Goal: Task Accomplishment & Management: Complete application form

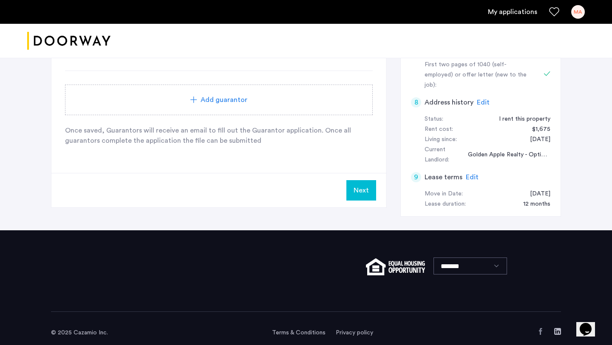
drag, startPoint x: 356, startPoint y: 303, endPoint x: 361, endPoint y: 193, distance: 109.8
click at [361, 193] on button "Next" at bounding box center [361, 190] width 30 height 20
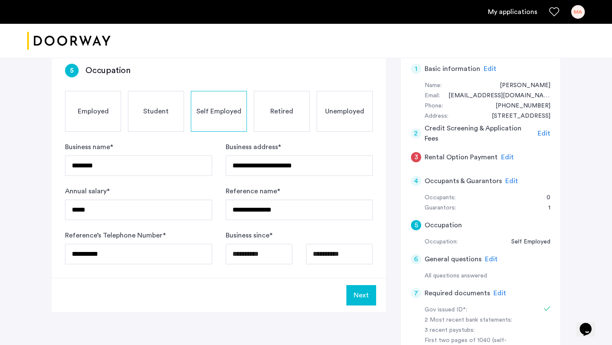
scroll to position [78, 0]
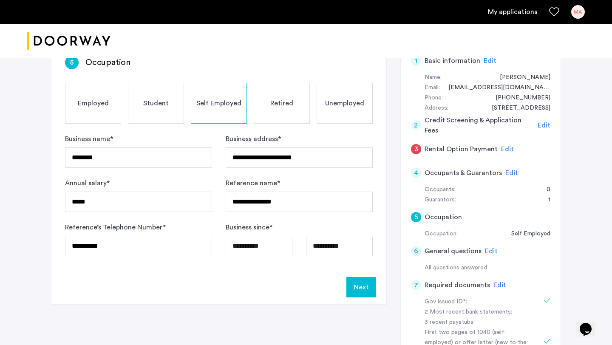
click at [363, 289] on button "Next" at bounding box center [361, 287] width 30 height 20
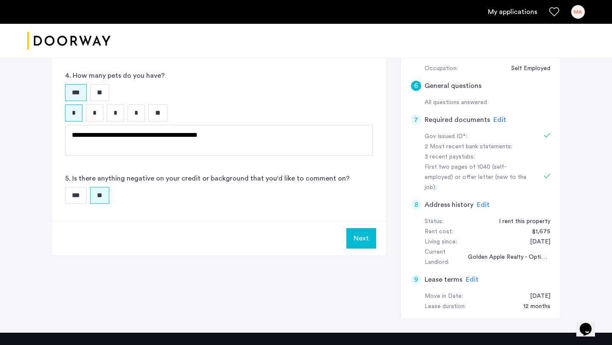
scroll to position [246, 0]
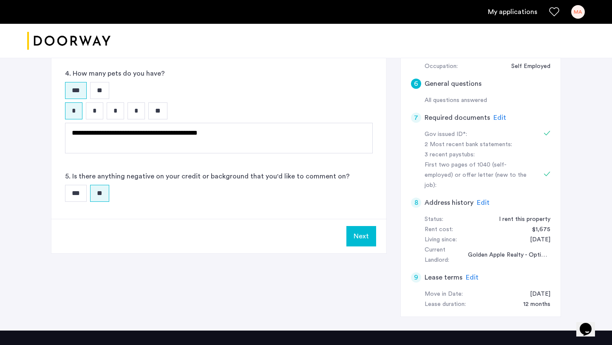
click at [360, 229] on button "Next" at bounding box center [361, 236] width 30 height 20
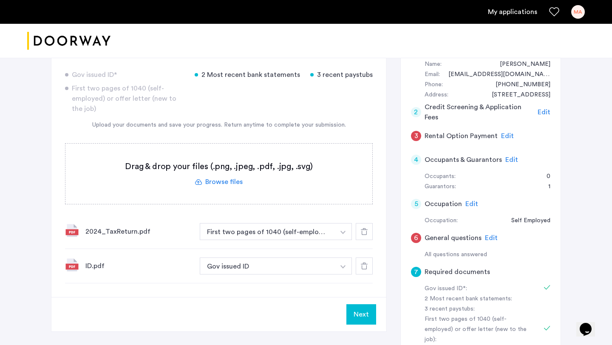
scroll to position [93, 0]
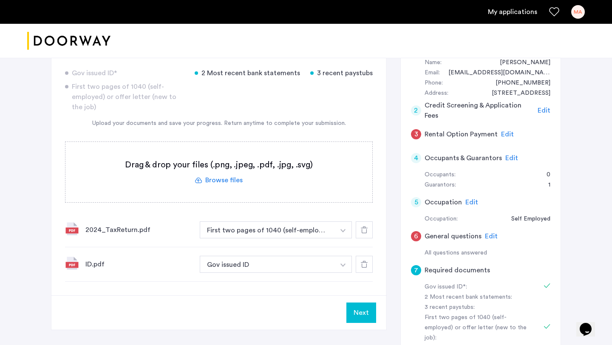
click at [485, 235] on span "Edit" at bounding box center [491, 236] width 13 height 7
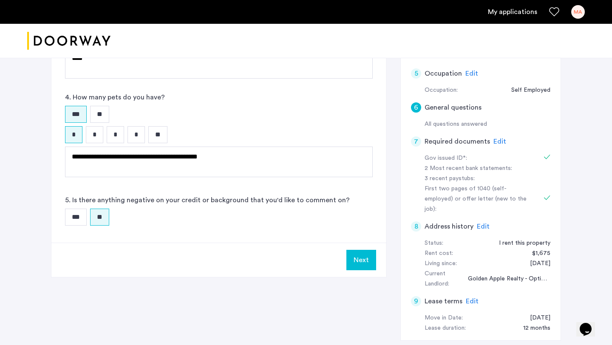
scroll to position [239, 0]
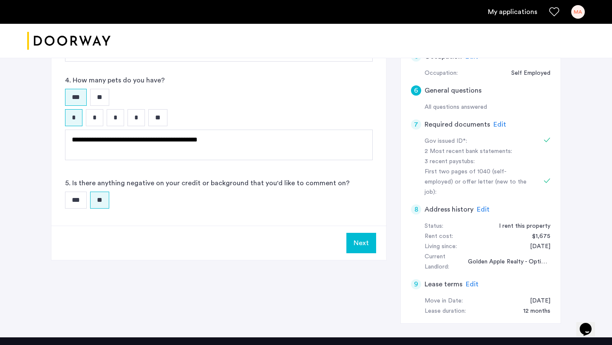
drag, startPoint x: 361, startPoint y: 193, endPoint x: 356, endPoint y: 237, distance: 43.7
click at [356, 237] on button "Next" at bounding box center [361, 243] width 30 height 20
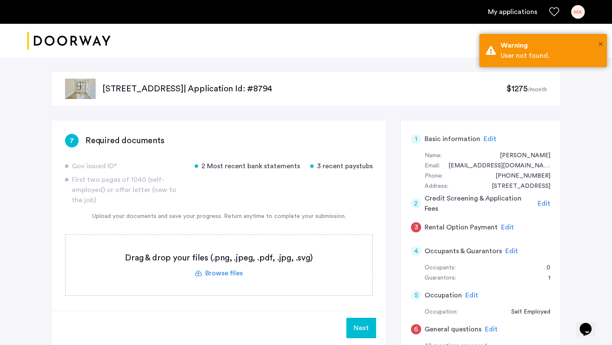
click at [600, 40] on span "×" at bounding box center [601, 44] width 5 height 9
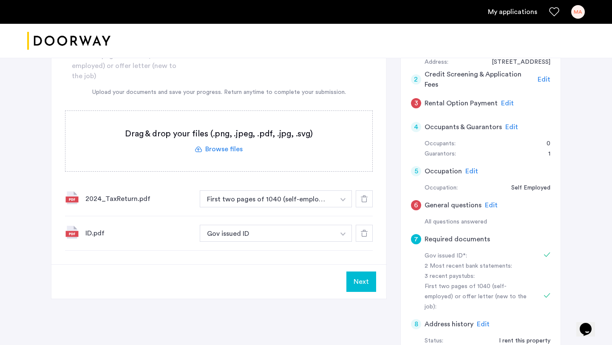
scroll to position [125, 0]
click at [485, 202] on span "Edit" at bounding box center [491, 204] width 13 height 7
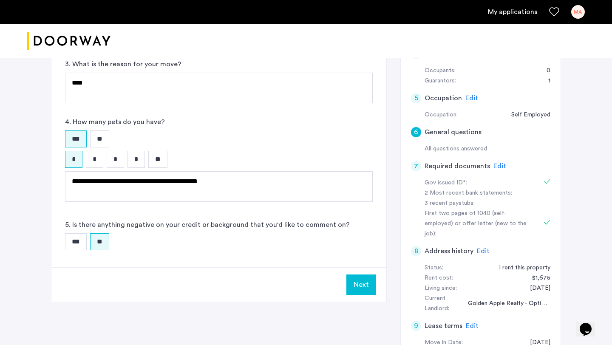
scroll to position [344, 0]
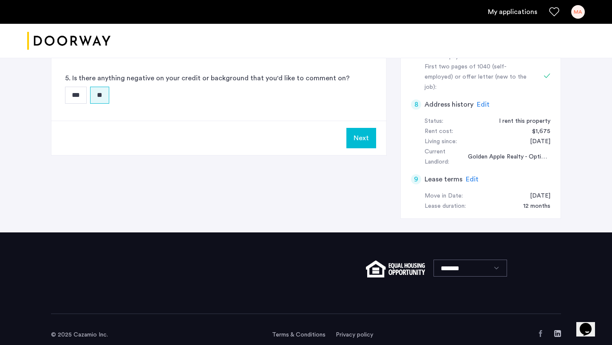
click at [369, 134] on button "Next" at bounding box center [361, 138] width 30 height 20
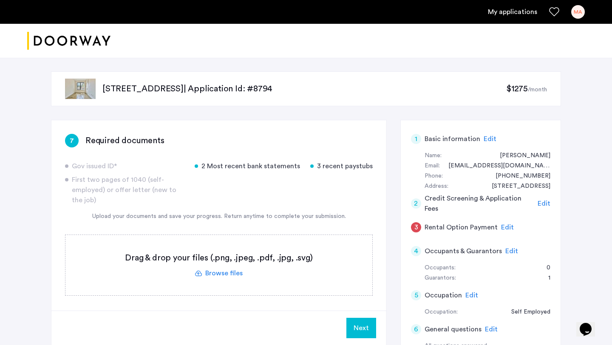
click at [362, 330] on button "Next" at bounding box center [361, 328] width 30 height 20
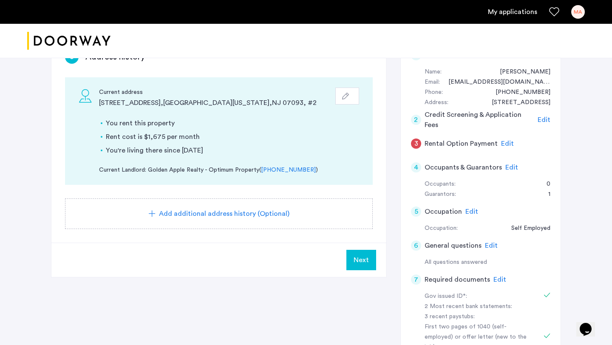
scroll to position [83, 0]
click at [362, 258] on span "Next" at bounding box center [361, 261] width 15 height 10
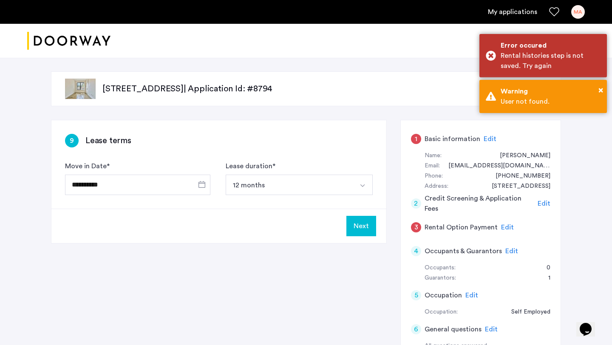
click at [356, 222] on button "Next" at bounding box center [361, 226] width 30 height 20
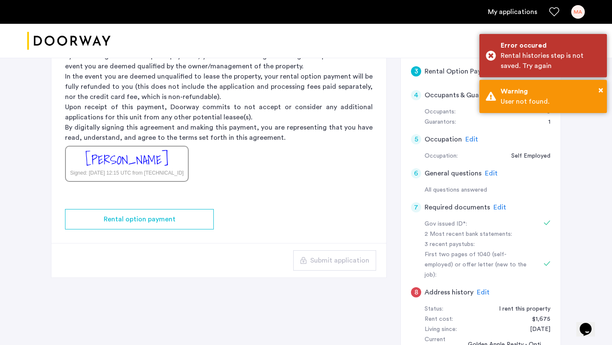
scroll to position [165, 0]
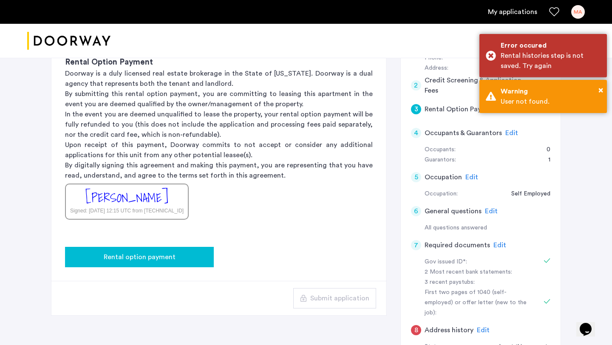
drag, startPoint x: 341, startPoint y: 248, endPoint x: 156, endPoint y: 253, distance: 185.4
click at [156, 254] on span "Rental option payment" at bounding box center [140, 257] width 72 height 10
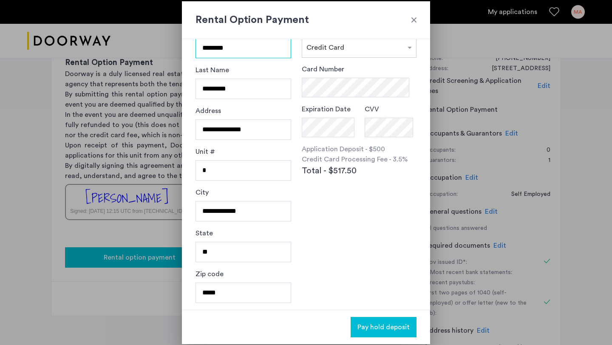
scroll to position [0, 0]
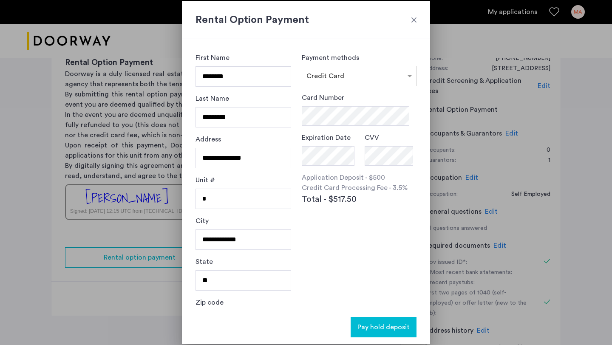
click at [411, 20] on div at bounding box center [414, 20] width 9 height 9
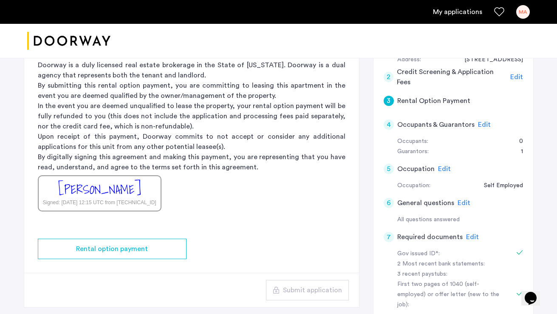
scroll to position [127, 0]
click at [440, 167] on span "Edit" at bounding box center [444, 168] width 13 height 7
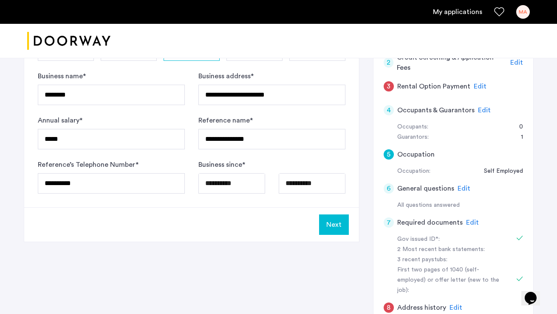
scroll to position [146, 0]
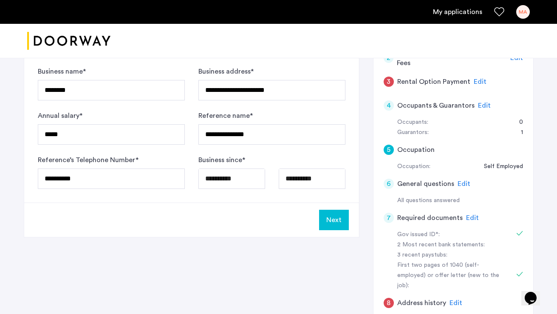
click at [329, 217] on button "Next" at bounding box center [334, 220] width 30 height 20
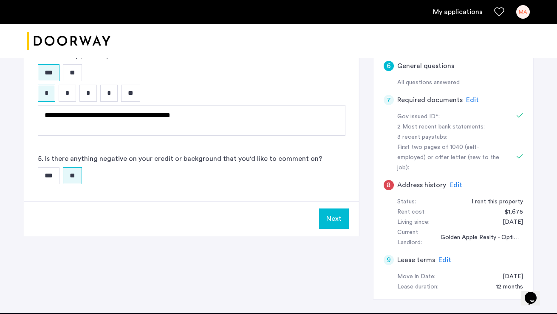
scroll to position [375, 0]
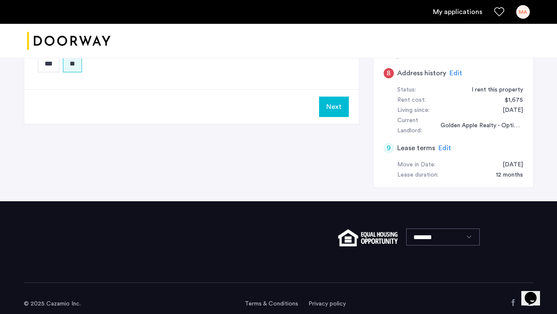
click at [324, 103] on button "Next" at bounding box center [334, 106] width 30 height 20
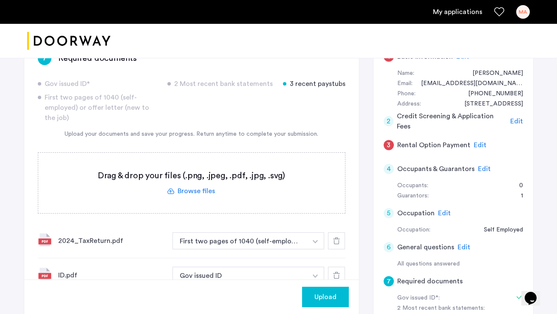
scroll to position [80, 0]
